Goal: Browse casually: Explore the website without a specific task or goal

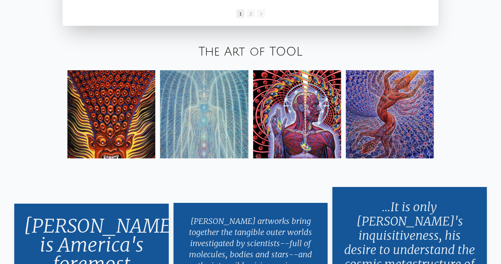
scroll to position [1269, 0]
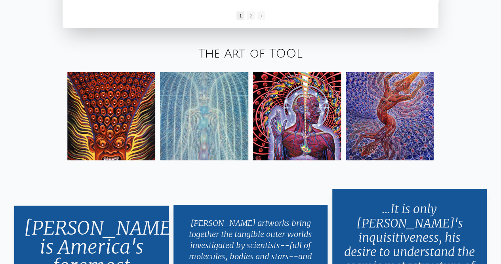
click at [135, 98] on img at bounding box center [111, 116] width 88 height 88
click at [298, 104] on img at bounding box center [297, 116] width 88 height 88
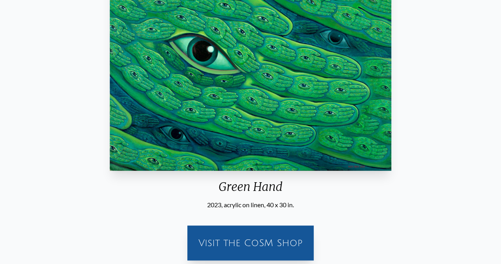
scroll to position [216, 0]
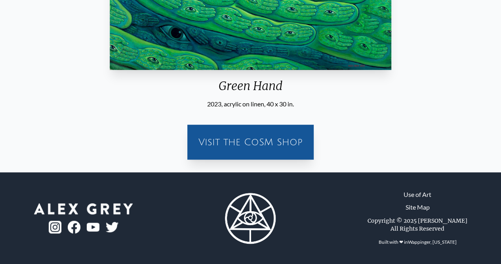
click at [265, 146] on div "Visit the CoSM Shop" at bounding box center [250, 141] width 117 height 25
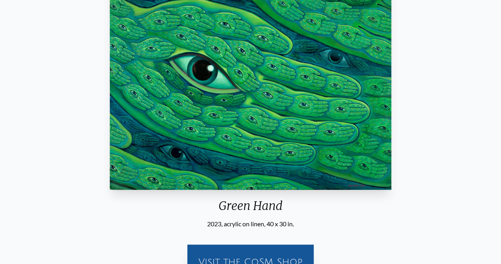
scroll to position [85, 0]
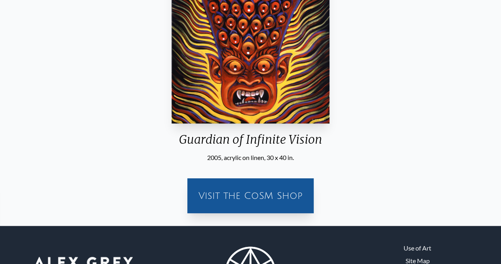
scroll to position [55, 0]
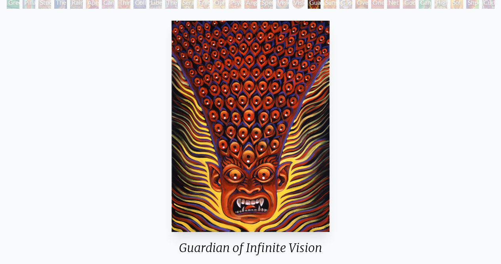
click at [326, 4] on div "Sunyata" at bounding box center [330, 2] width 13 height 13
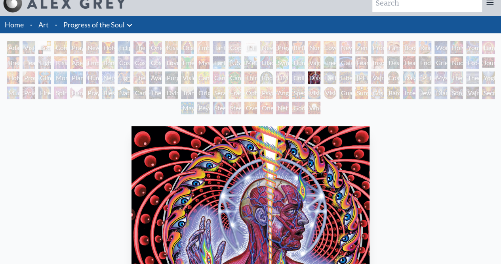
scroll to position [10, 0]
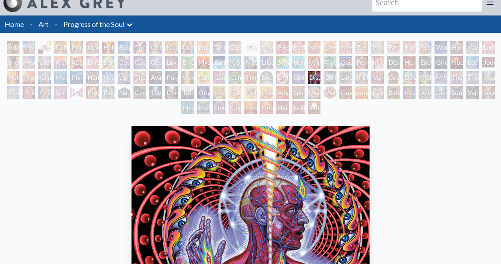
click at [352, 48] on div "New Family" at bounding box center [346, 47] width 13 height 13
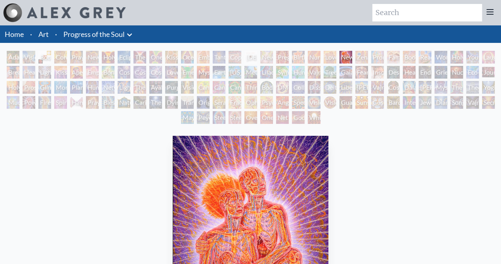
click at [152, 86] on div "Ayahuasca Visitation" at bounding box center [155, 87] width 13 height 13
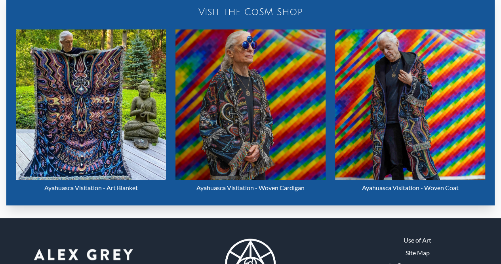
scroll to position [405, 0]
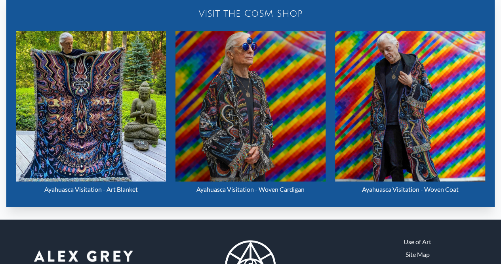
click at [270, 158] on img "72 / 133" at bounding box center [251, 106] width 150 height 150
